Goal: Task Accomplishment & Management: Use online tool/utility

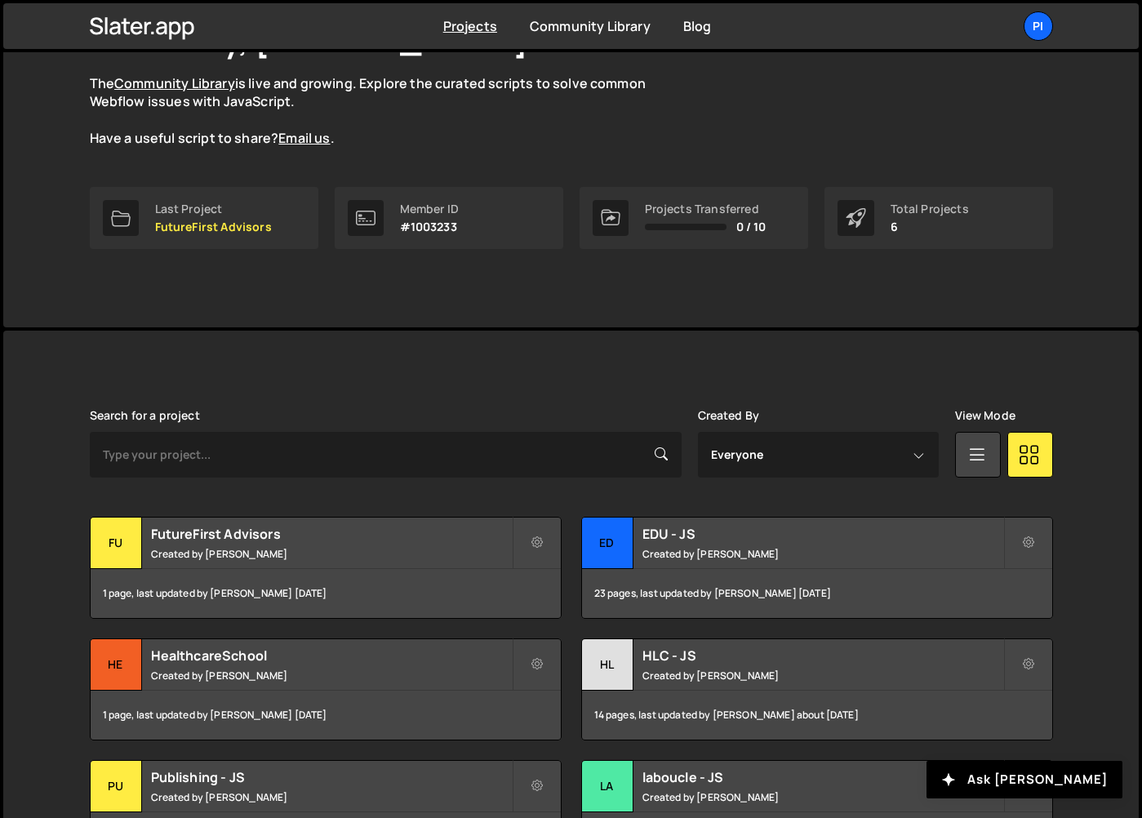
scroll to position [144, 0]
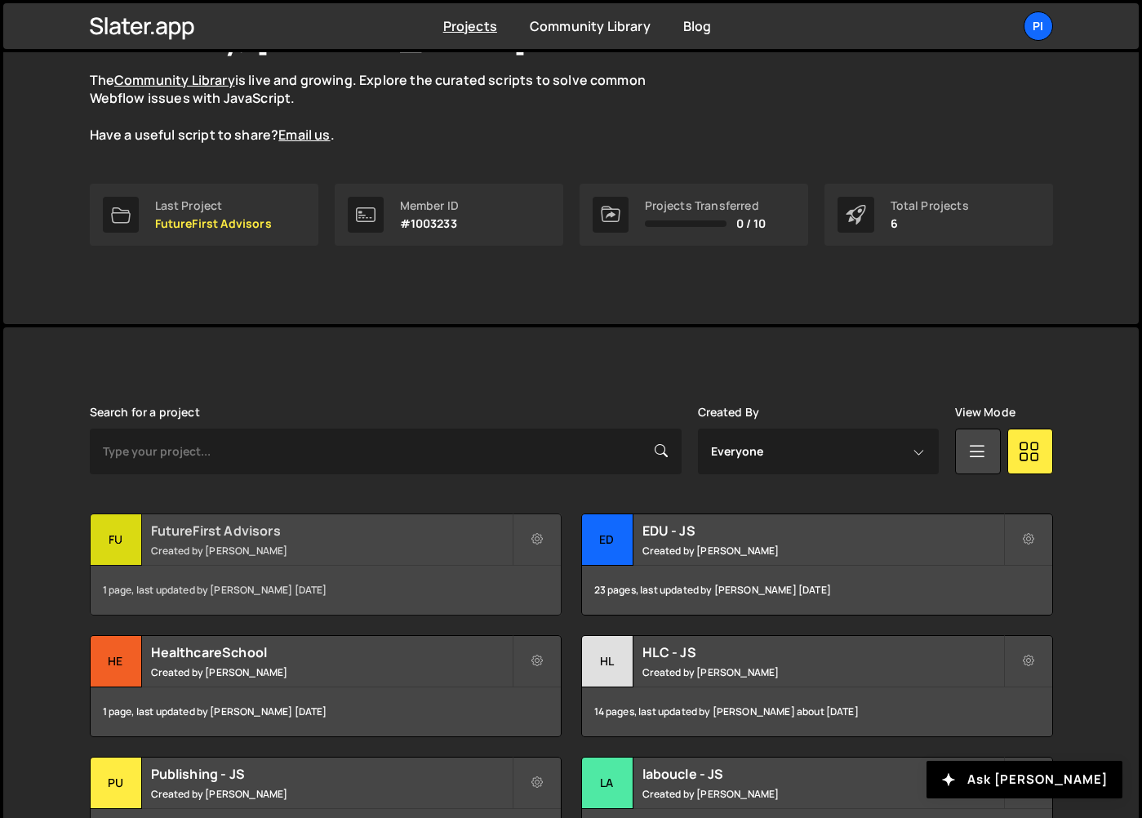
click at [270, 549] on small "Created by [PERSON_NAME]" at bounding box center [331, 551] width 361 height 14
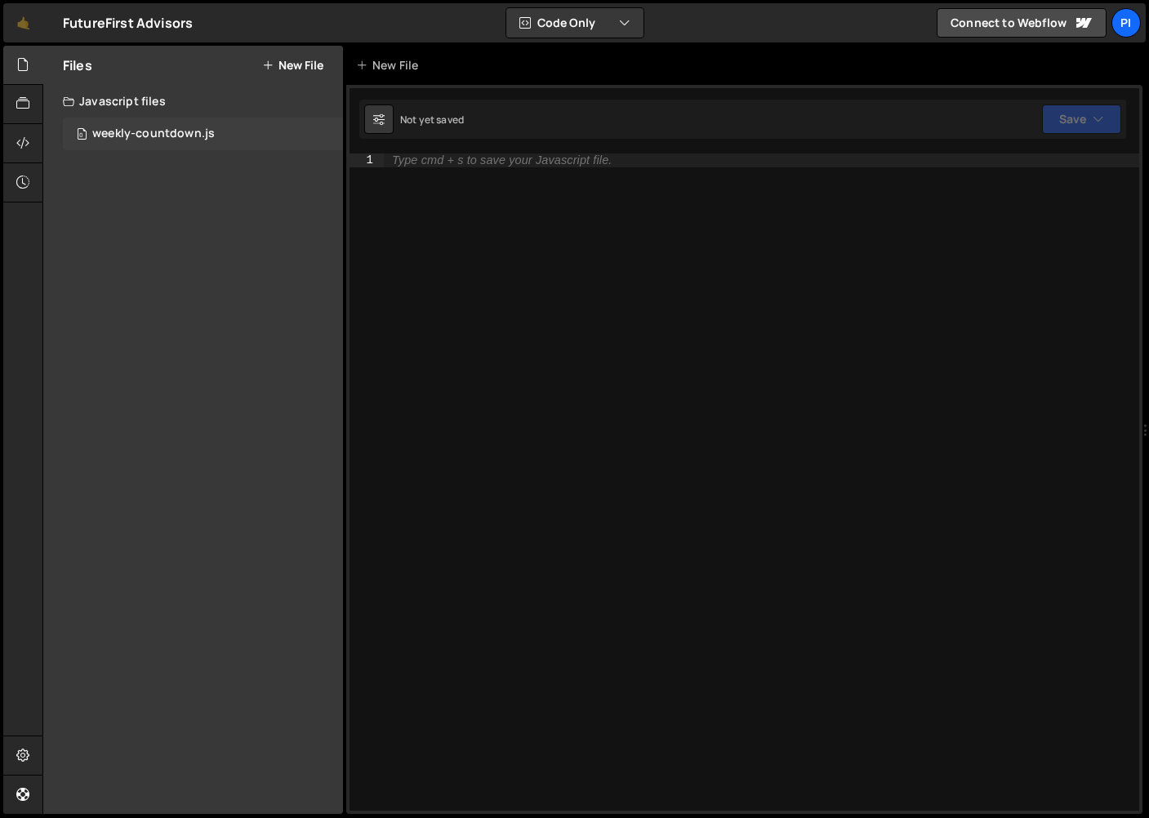
click at [109, 149] on div "0 weekly-countdown.js 0" at bounding box center [203, 134] width 280 height 33
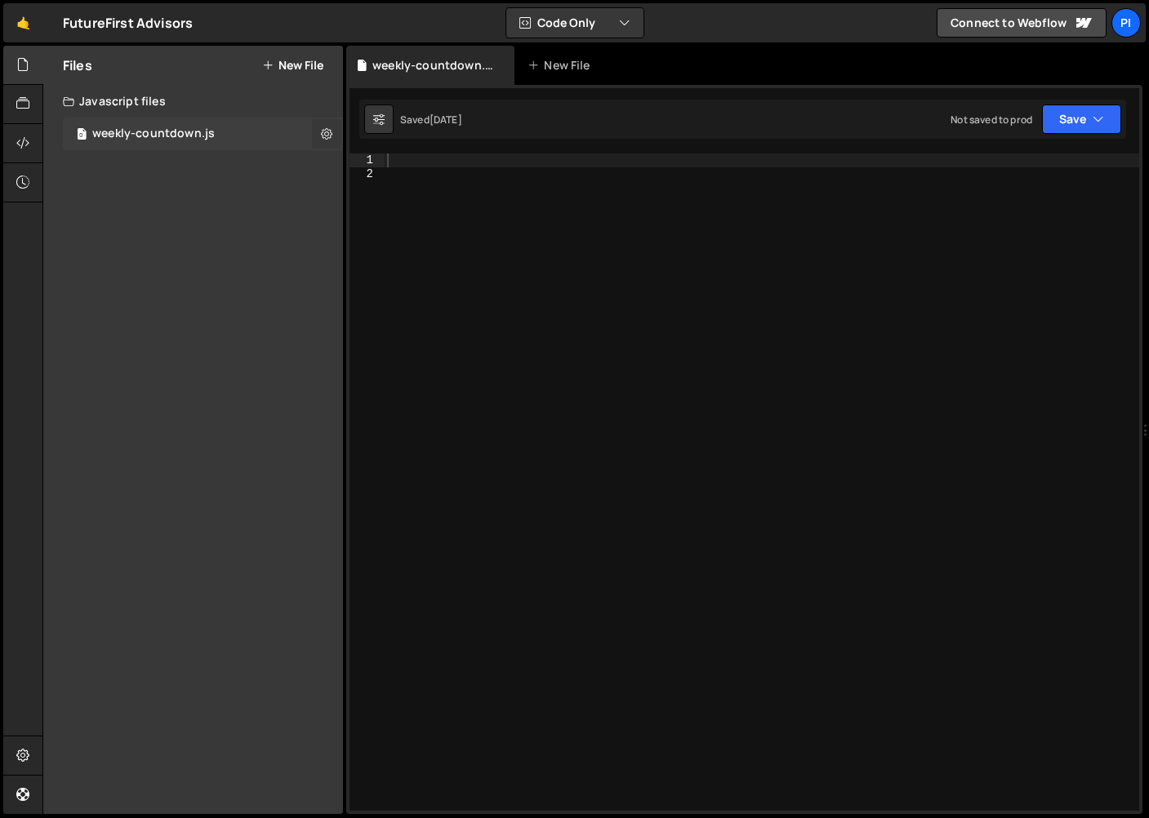
click at [330, 135] on icon at bounding box center [326, 134] width 11 height 16
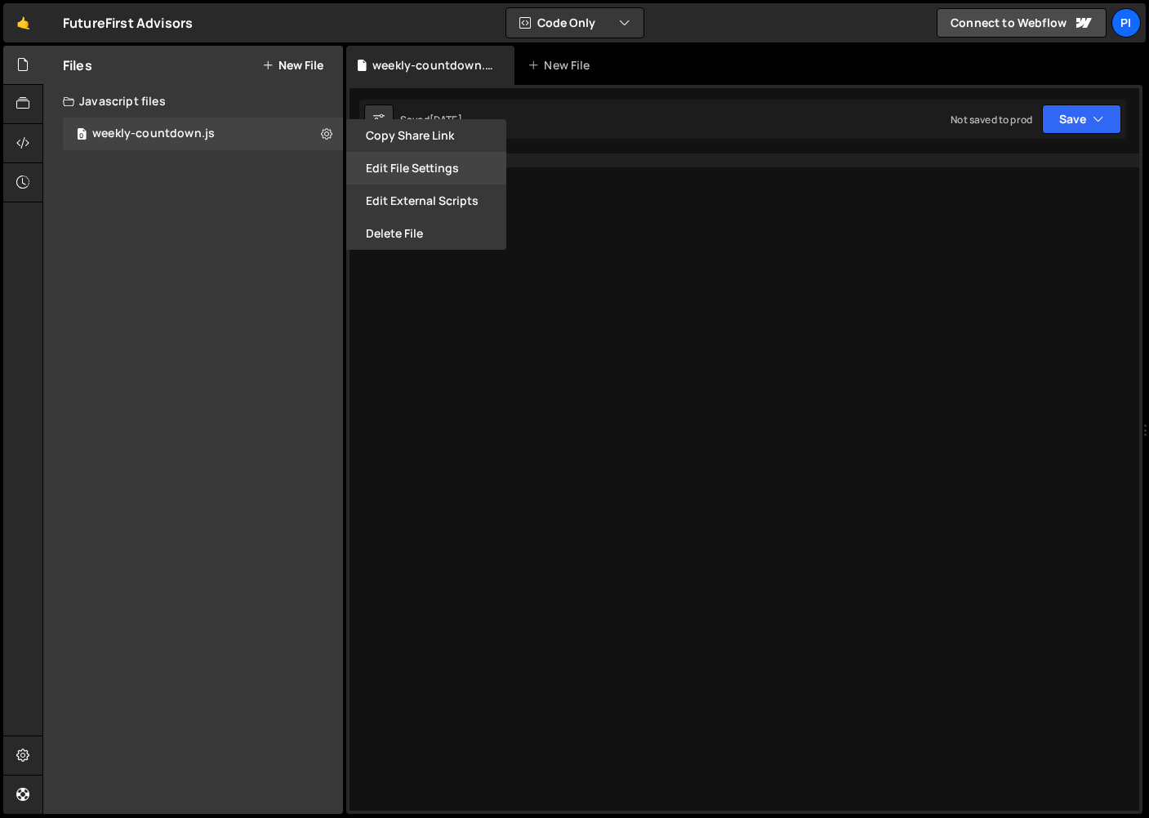
click at [398, 171] on button "Edit File Settings" at bounding box center [426, 168] width 160 height 33
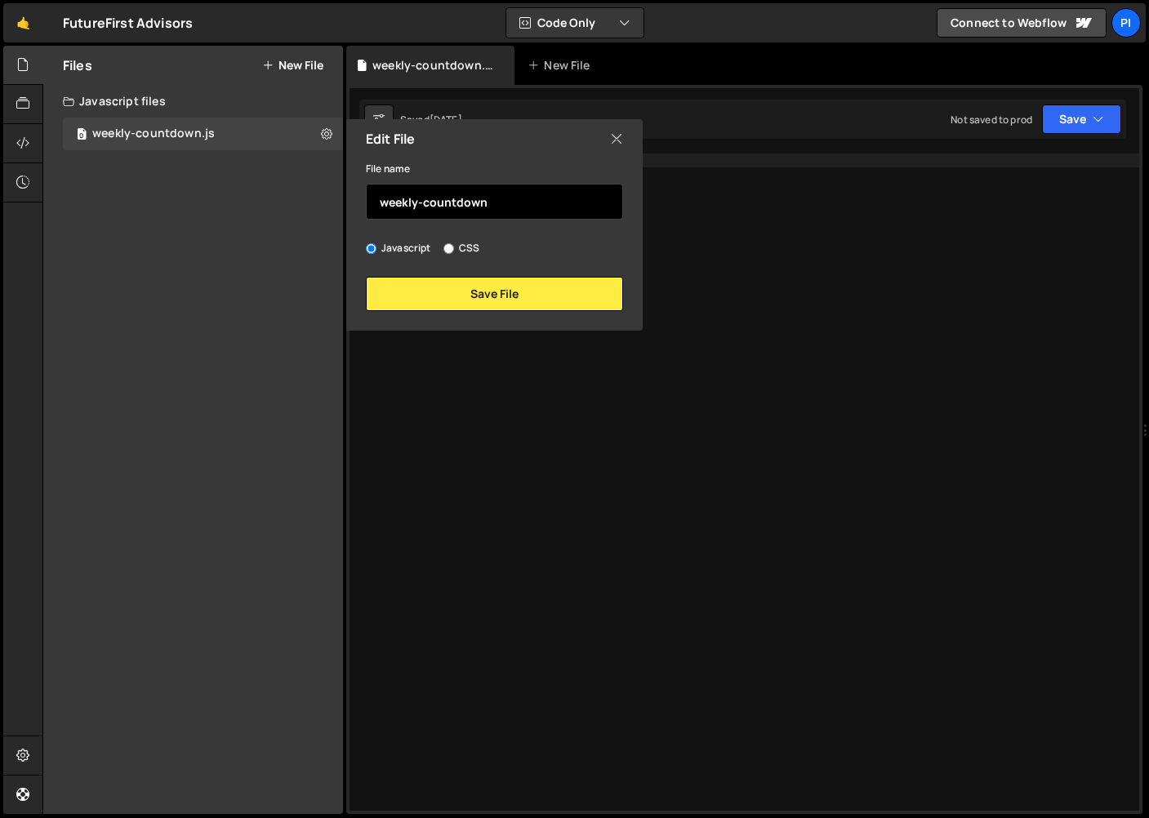
click at [380, 204] on input "weekly-countdown" at bounding box center [494, 202] width 257 height 36
type input "betterlife__weekly-countdown"
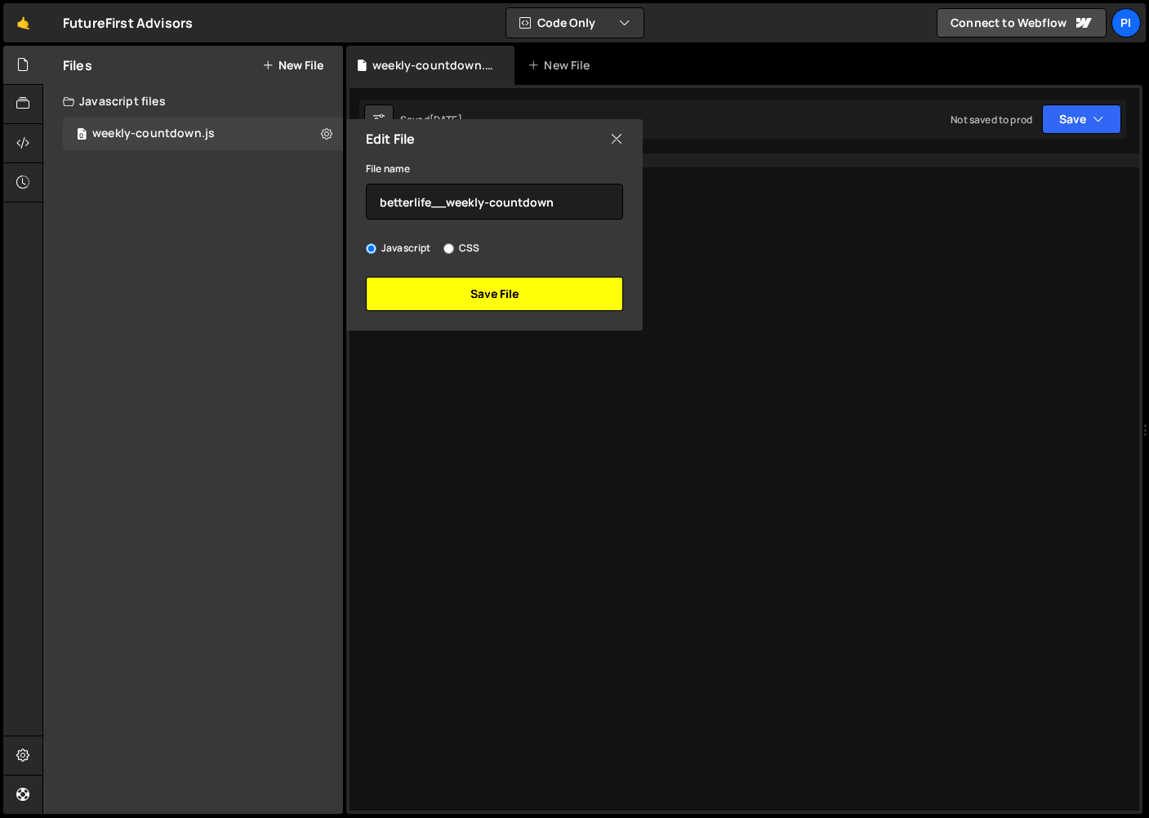
click at [459, 283] on button "Save File" at bounding box center [494, 294] width 257 height 34
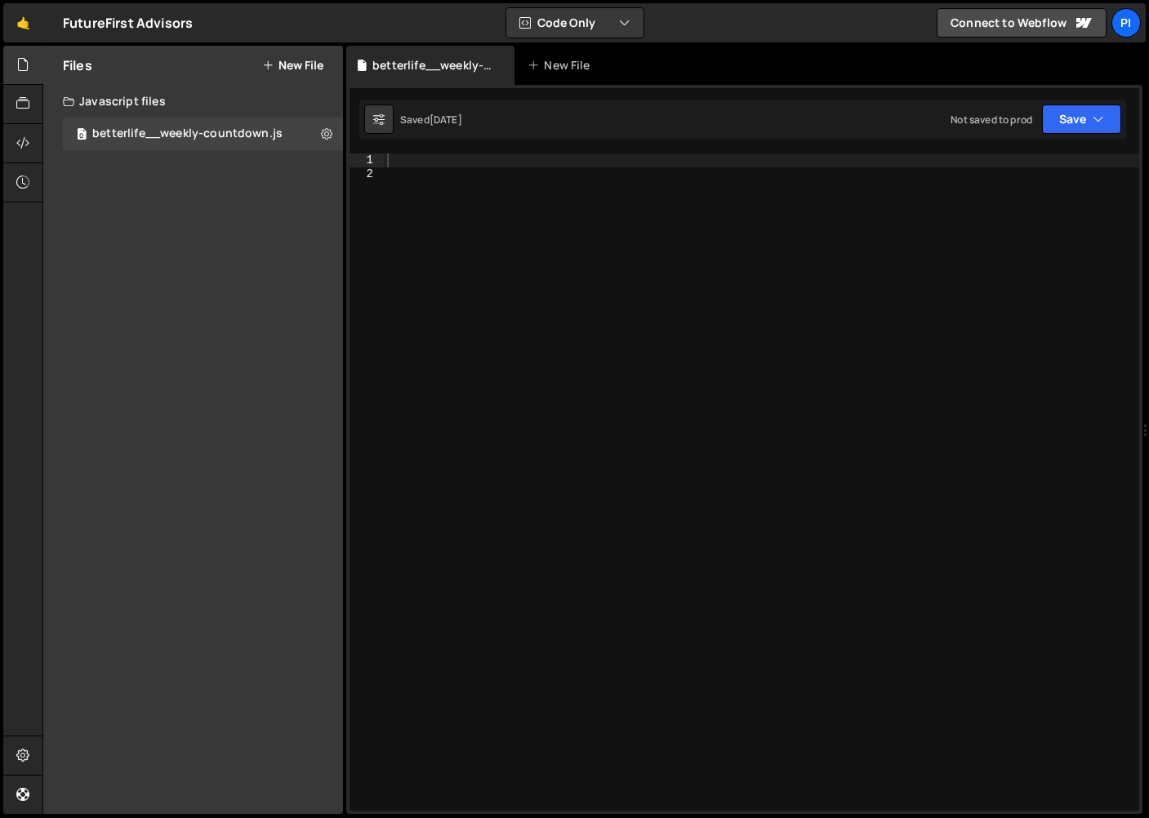
click at [516, 211] on div at bounding box center [761, 495] width 755 height 684
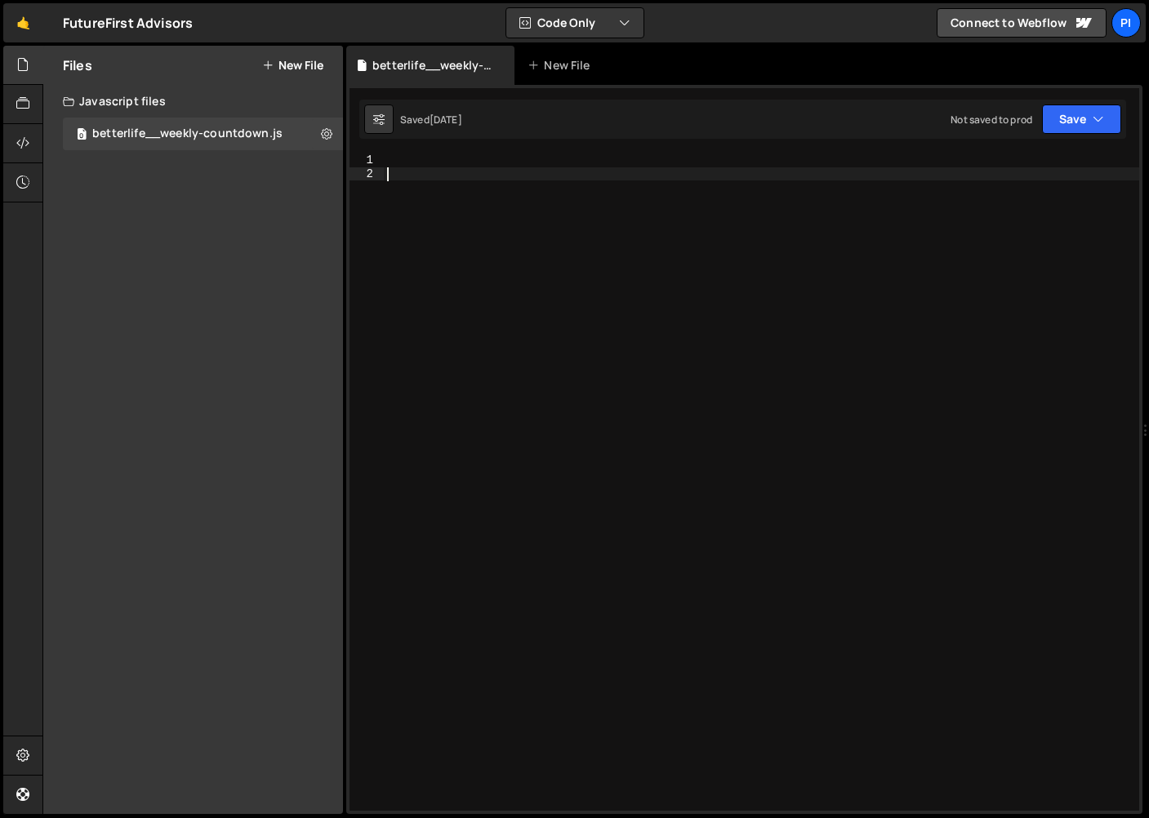
click at [517, 160] on div at bounding box center [761, 495] width 755 height 684
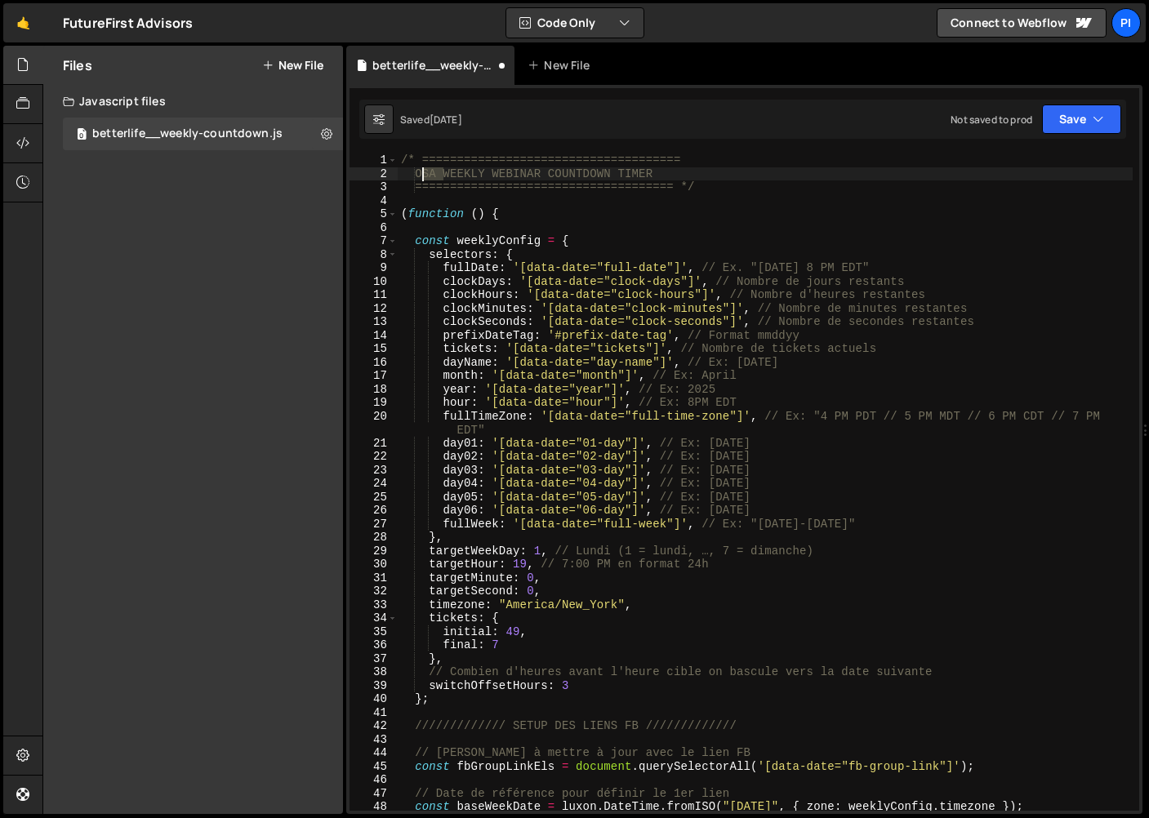
drag, startPoint x: 444, startPoint y: 175, endPoint x: 422, endPoint y: 175, distance: 22.0
click at [422, 175] on div "/* ===================================== OSA WEEKLY WEBINAR COUNTDOWN TIMER ===…" at bounding box center [765, 495] width 735 height 684
type textarea "BETTERLIFE WEEKLY WEBINAR COUNTDOWN TIMER"
click at [1074, 125] on button "Save" at bounding box center [1081, 118] width 79 height 29
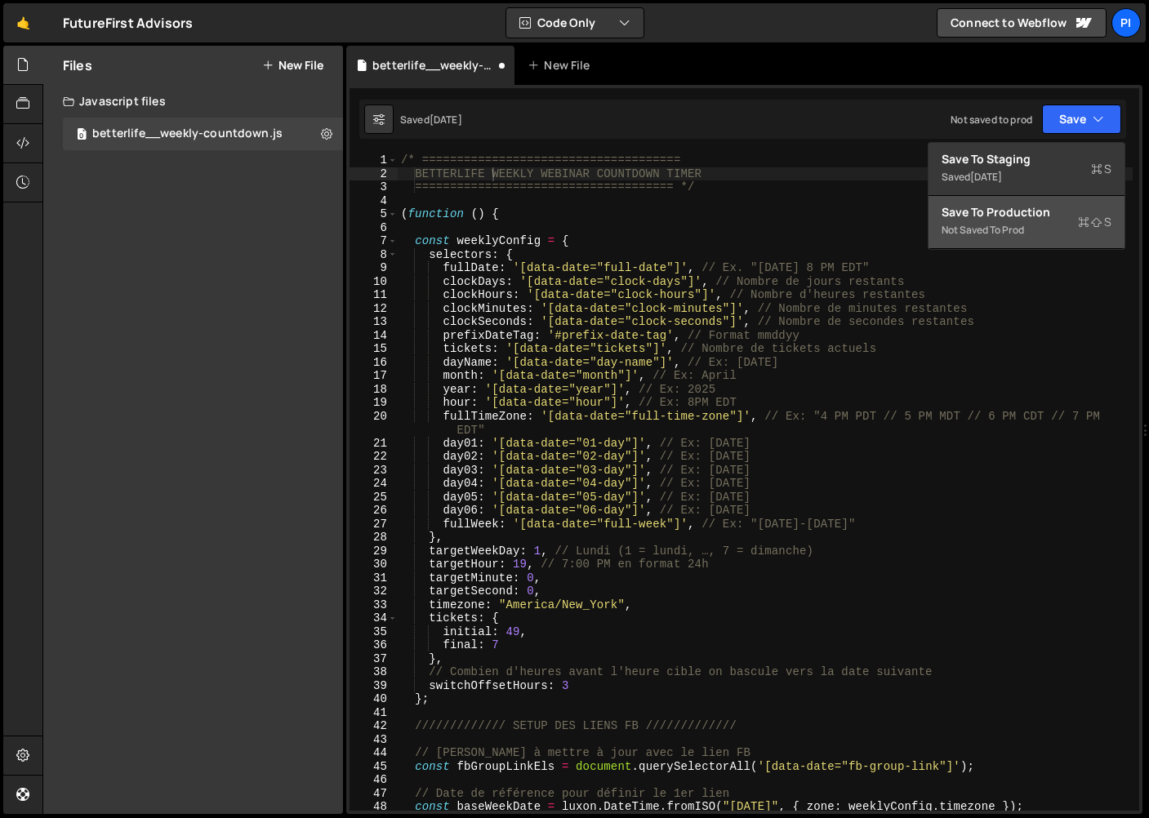
click at [1053, 232] on button "Save to Production S Not saved to prod" at bounding box center [1026, 222] width 196 height 53
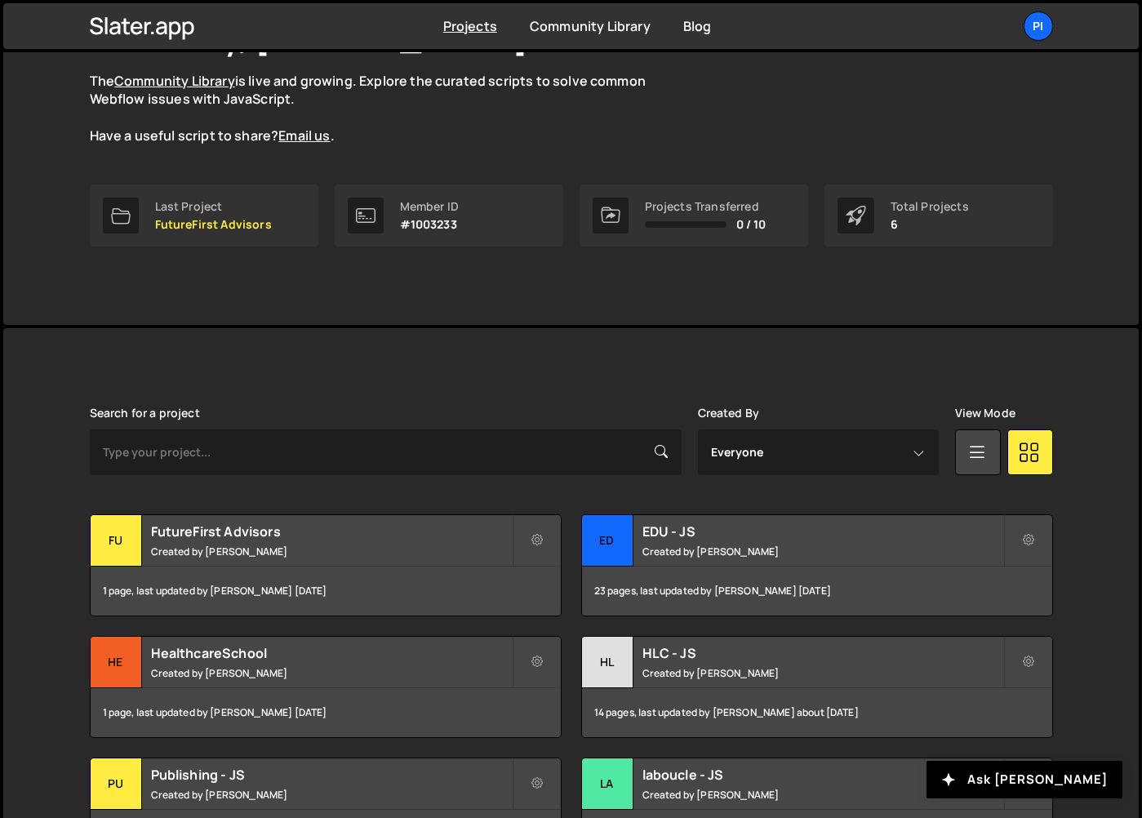
scroll to position [144, 0]
click at [582, 535] on div "ED" at bounding box center [607, 539] width 51 height 51
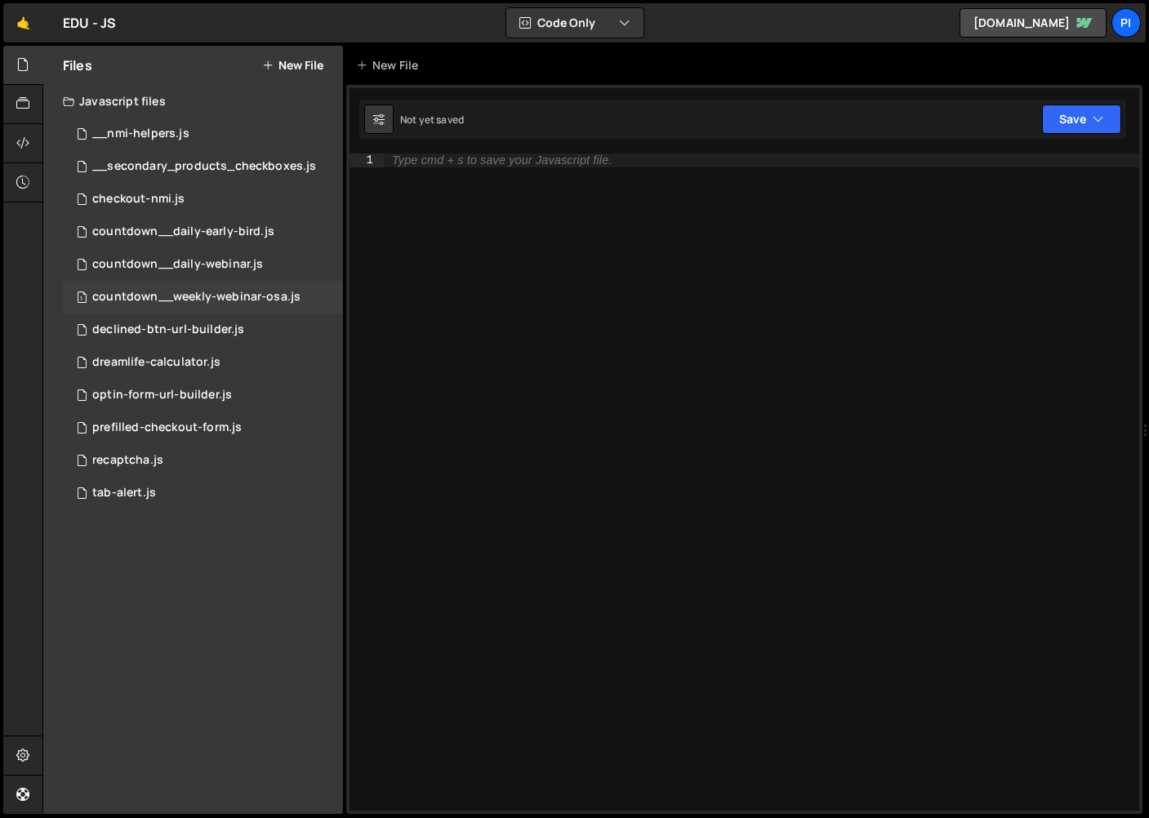
click at [237, 303] on div "countdown__weekly-webinar-osa.js" at bounding box center [196, 297] width 208 height 15
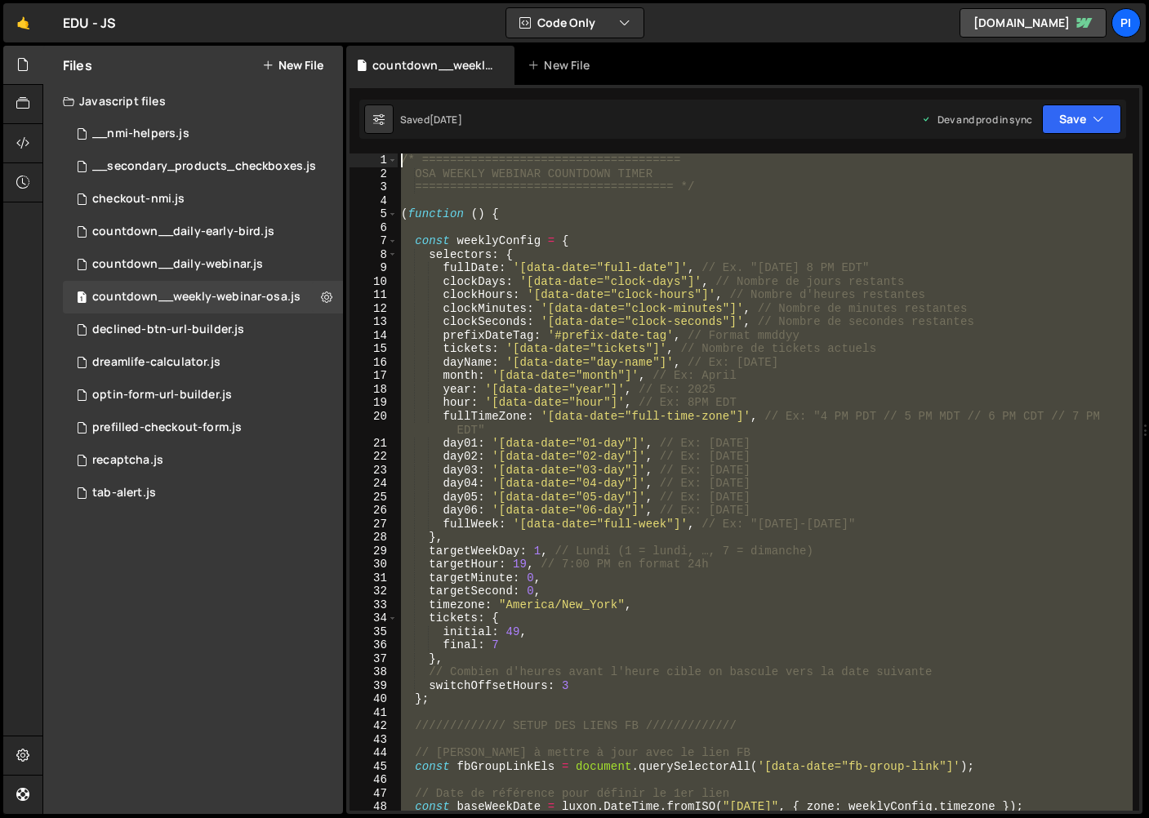
drag, startPoint x: 607, startPoint y: 575, endPoint x: 360, endPoint y: -40, distance: 662.6
click at [360, 0] on html "Projects Community Library Blog Pi Projects Your Teams Invite team member Accou…" at bounding box center [574, 409] width 1149 height 818
type textarea "/* ===================================== OSA WEEKLY WEBINAR COUNTDOWN TIMER"
